Goal: Navigation & Orientation: Find specific page/section

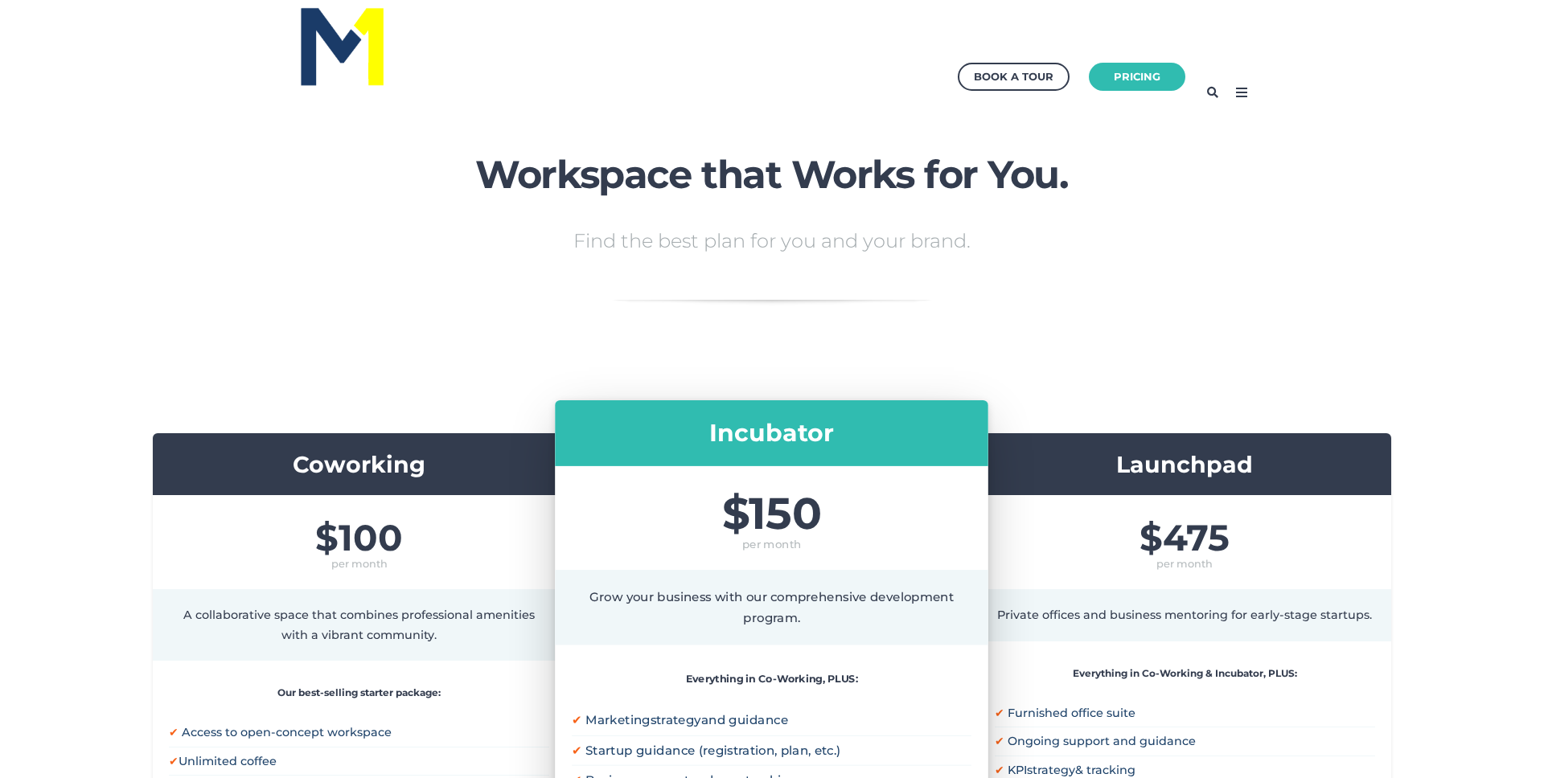
click at [1242, 89] on icon at bounding box center [1242, 93] width 26 height 26
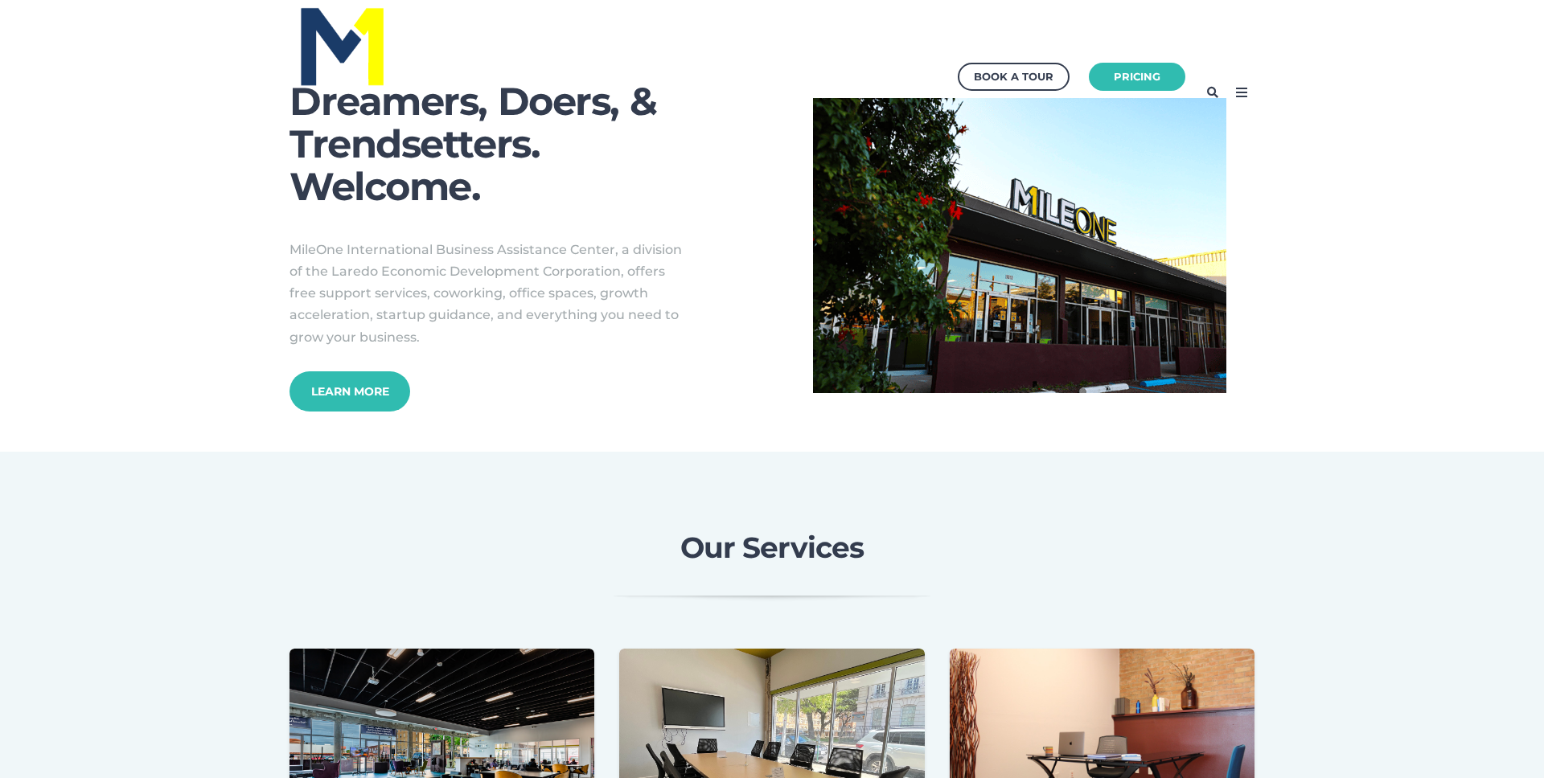
click at [1236, 87] on icon at bounding box center [1242, 93] width 26 height 26
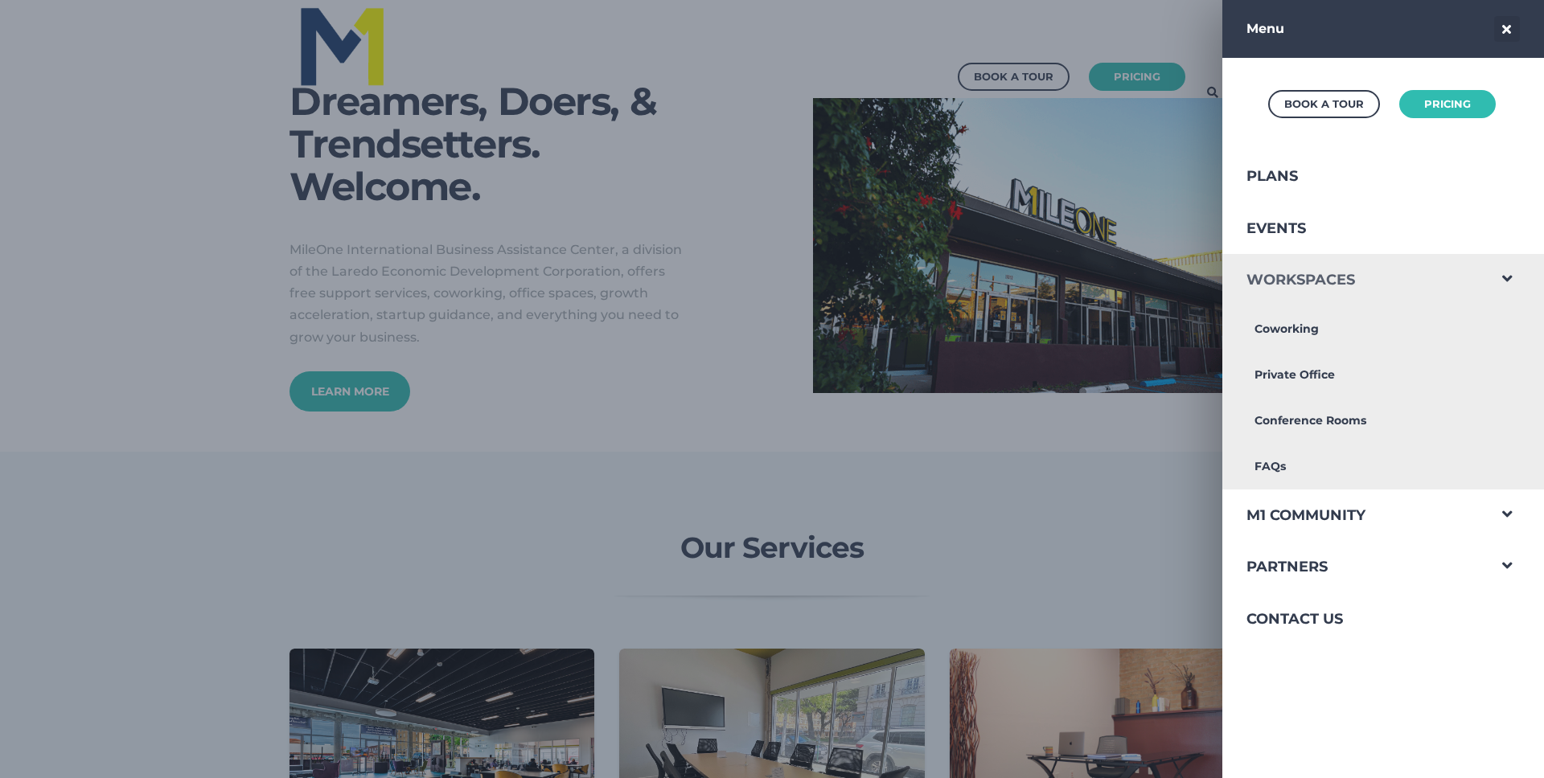
click at [1272, 281] on link "Workspaces" at bounding box center [1354, 280] width 264 height 52
click at [1289, 519] on link "M1 Community" at bounding box center [1354, 516] width 264 height 52
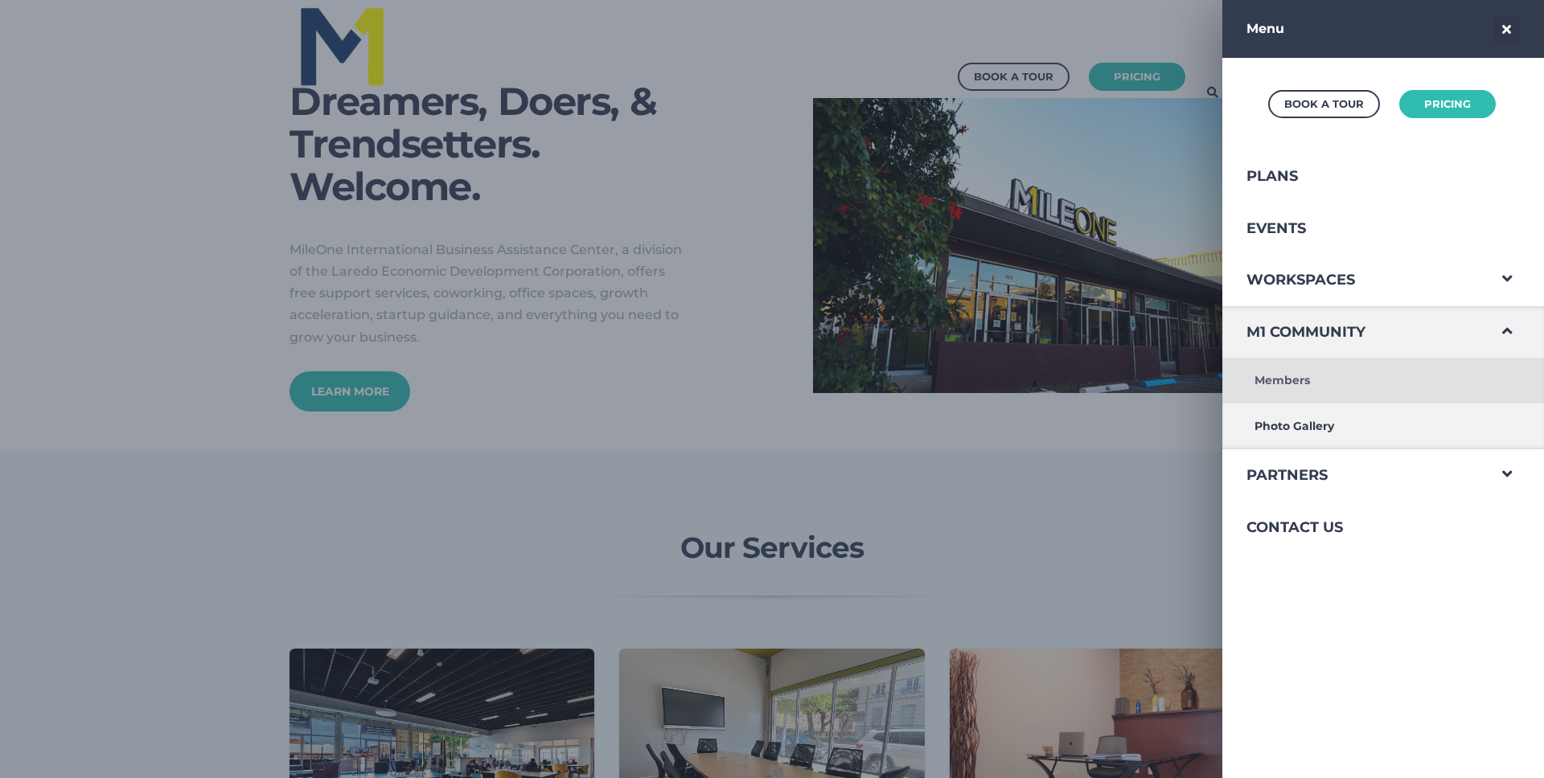
click at [1269, 376] on link "Members" at bounding box center [1354, 381] width 264 height 46
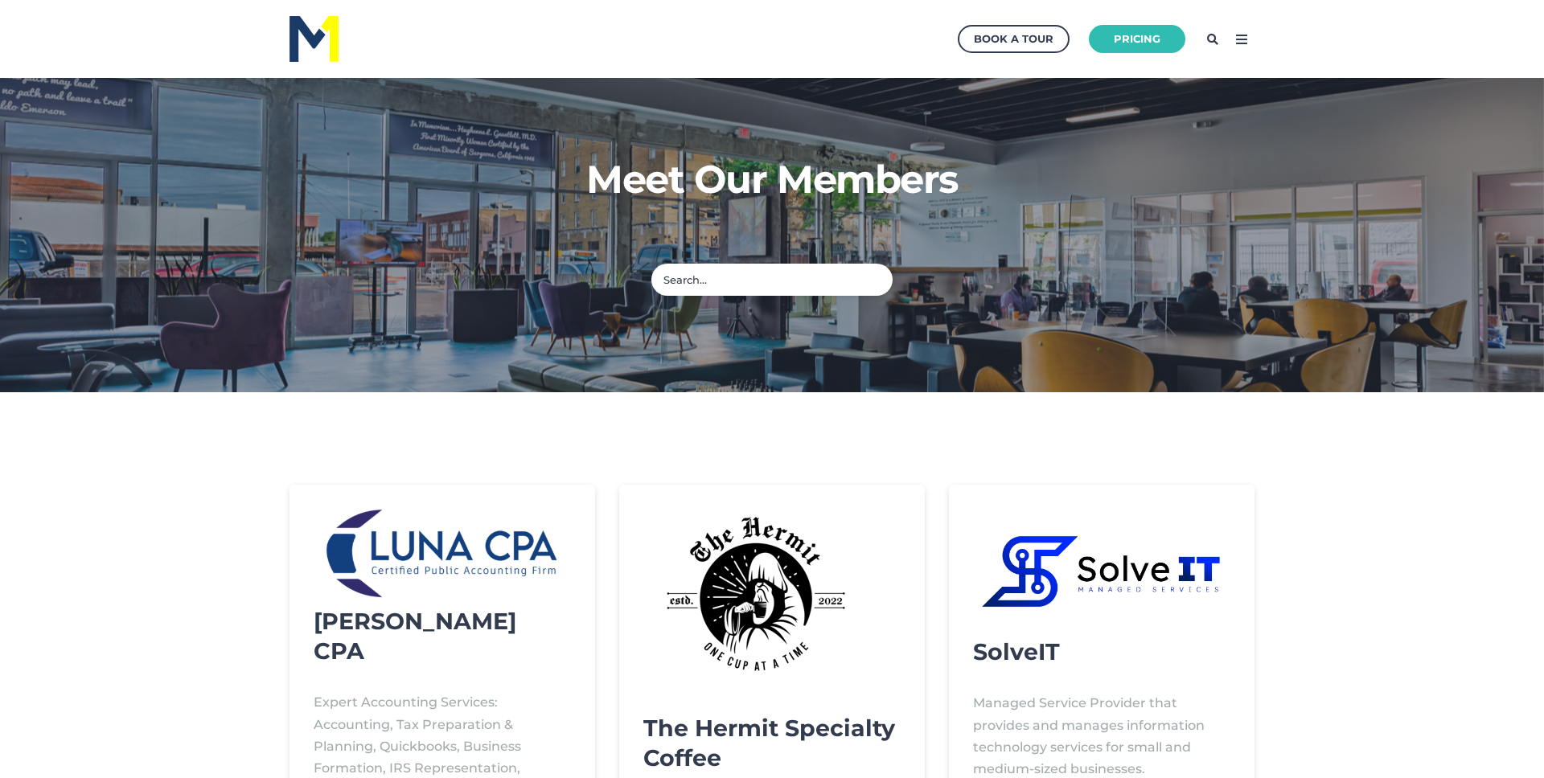
click at [1246, 40] on icon at bounding box center [1242, 40] width 26 height 26
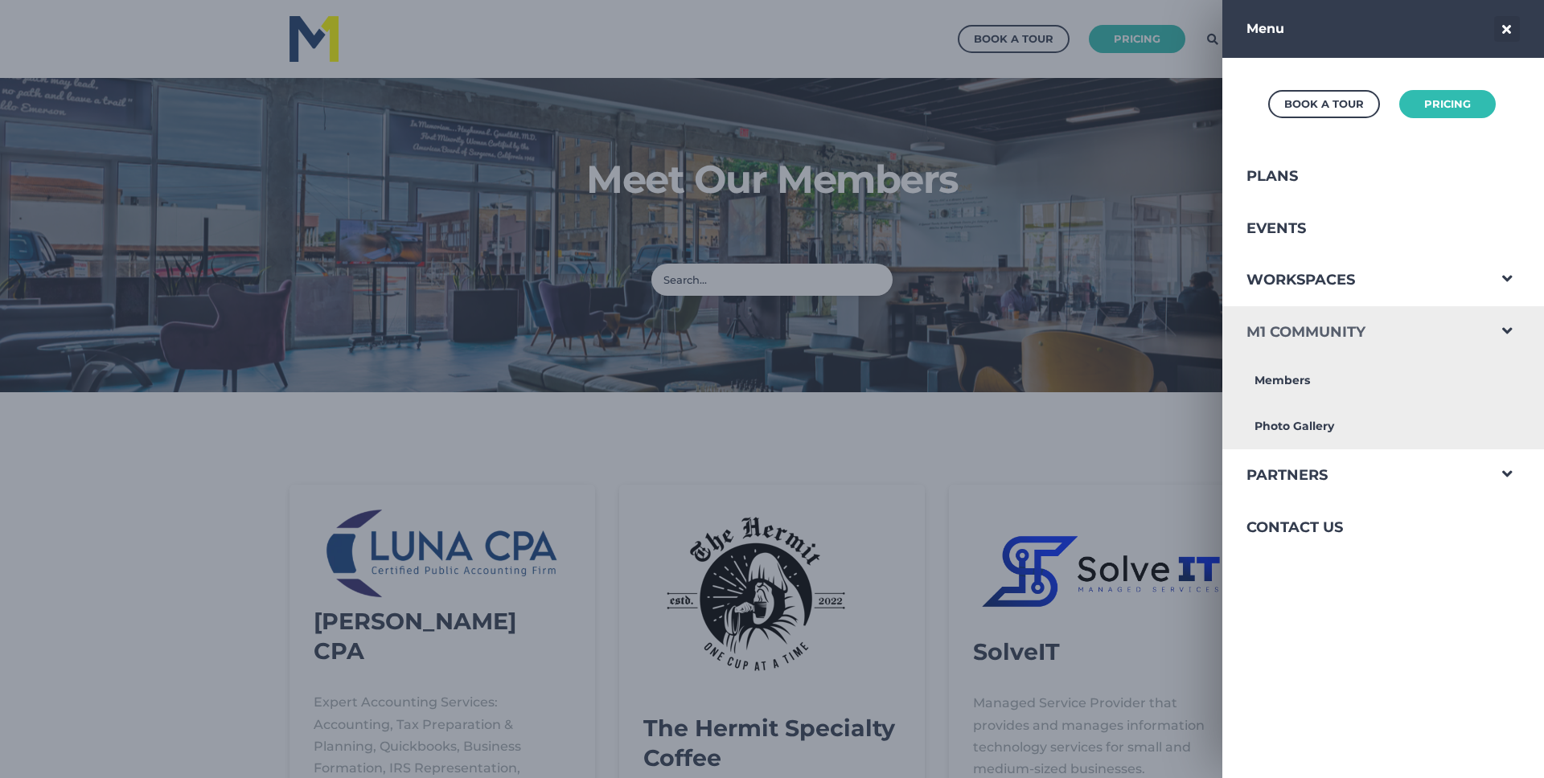
click at [1313, 329] on link "M1 Community" at bounding box center [1354, 332] width 264 height 52
click at [1324, 468] on link "Partners" at bounding box center [1354, 476] width 264 height 52
click at [1506, 24] on icon at bounding box center [1507, 29] width 26 height 26
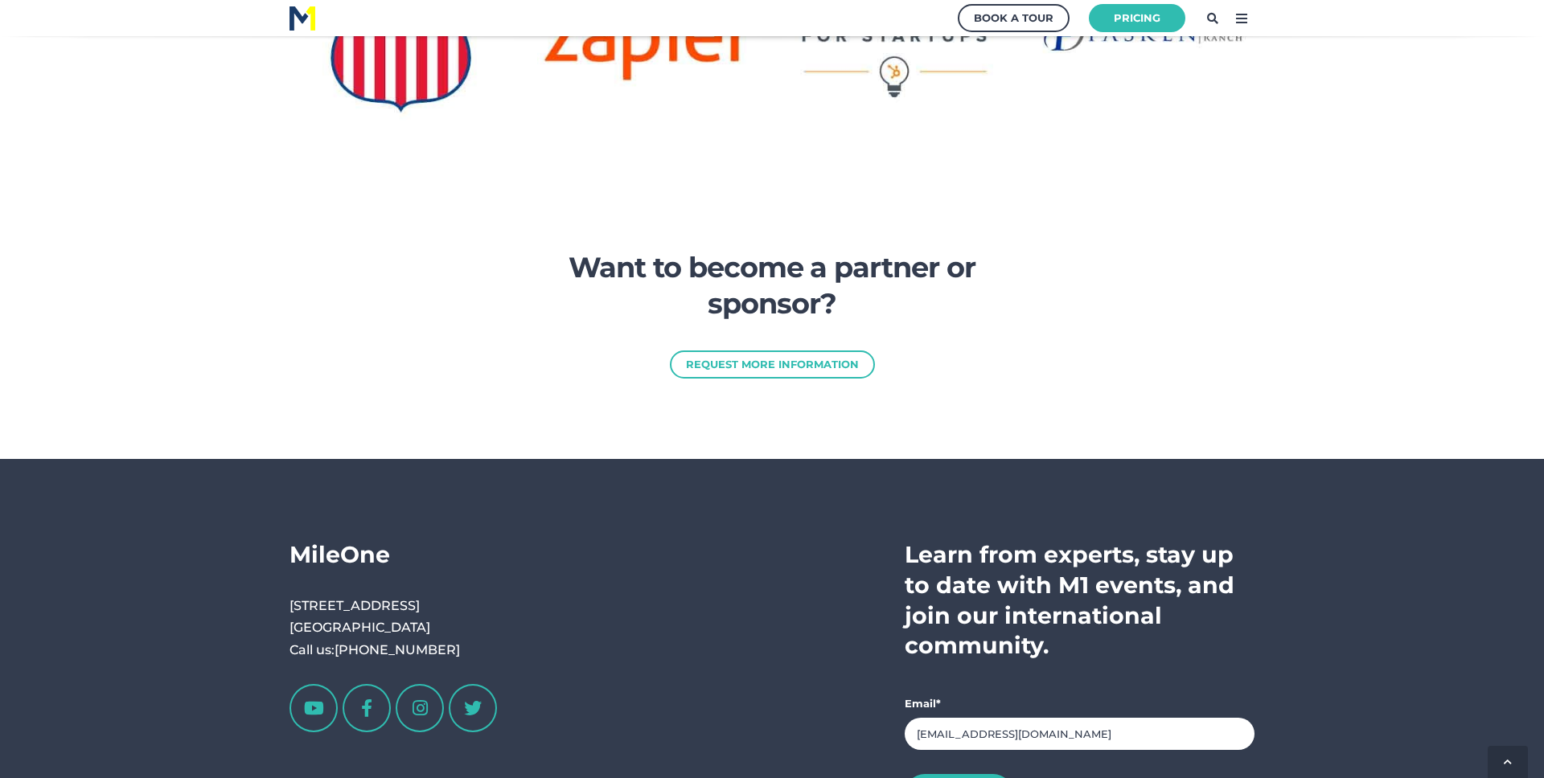
scroll to position [2395, 0]
